Goal: Check status

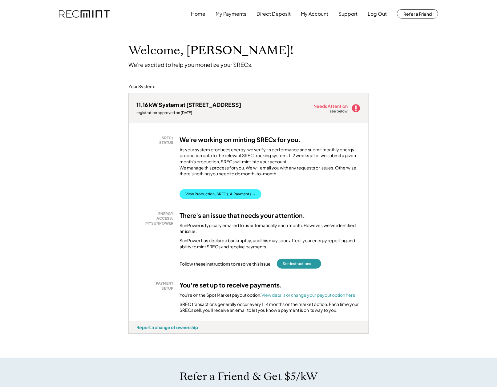
click at [204, 199] on button "View Production, SRECs, & Payments →" at bounding box center [221, 194] width 82 height 10
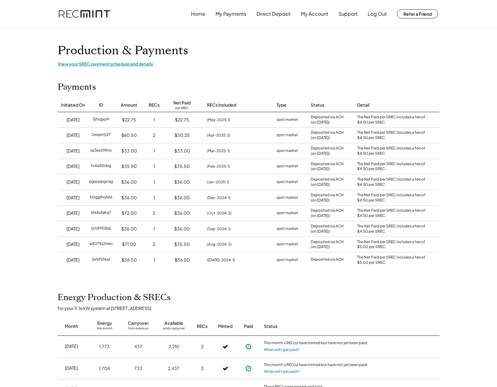
click at [97, 63] on div "View your SREC payment schedule and details" at bounding box center [249, 64] width 382 height 6
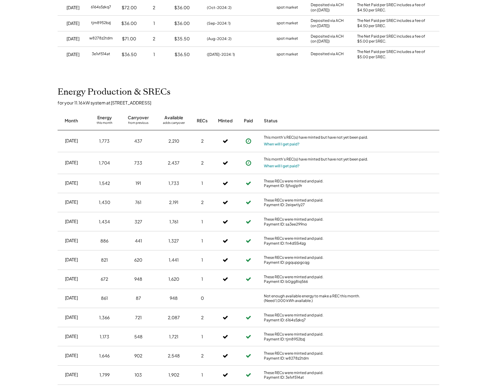
scroll to position [205, 0]
